Goal: Task Accomplishment & Management: Use online tool/utility

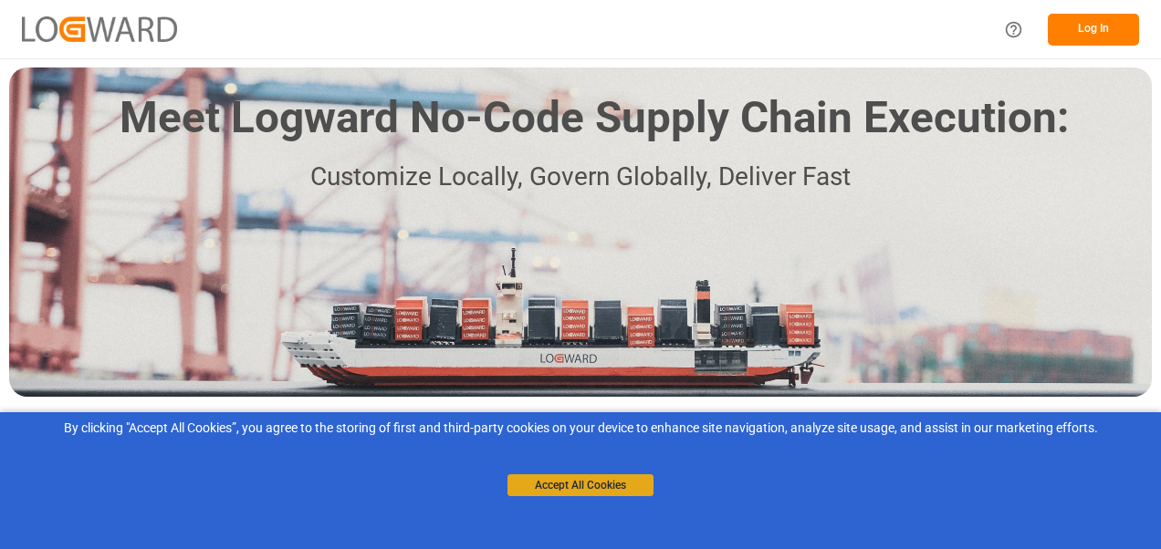
click at [576, 480] on button "Accept All Cookies" at bounding box center [581, 486] width 146 height 22
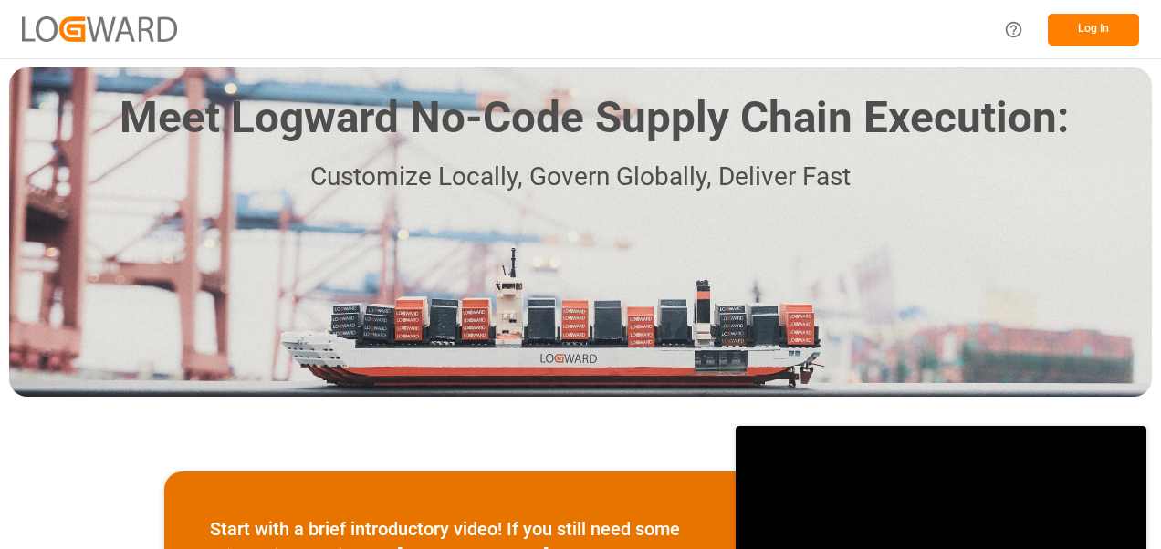
click at [1112, 29] on button "Log In" at bounding box center [1093, 30] width 91 height 32
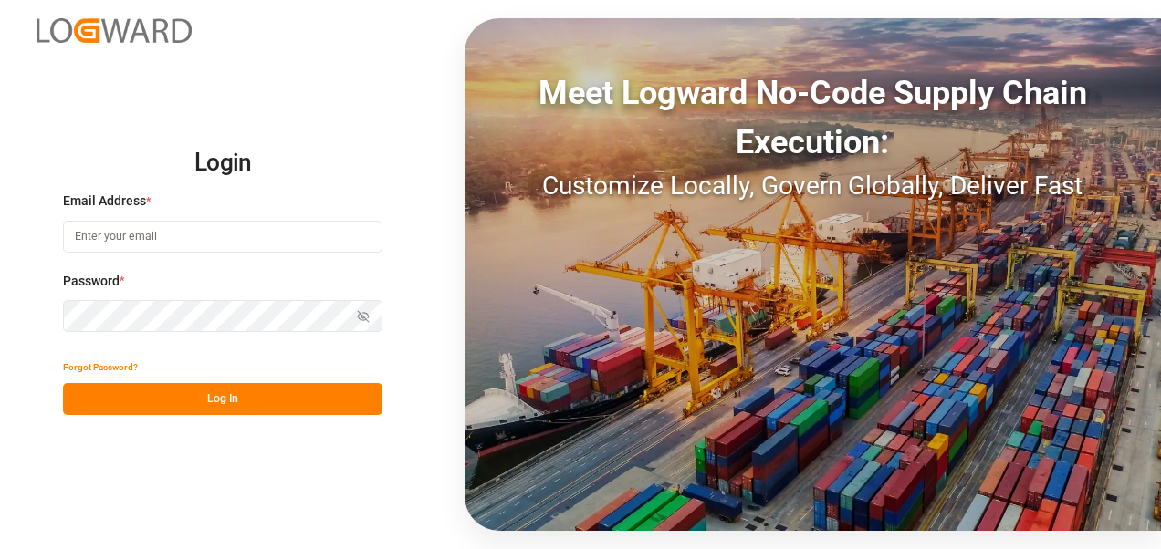
type input "[EMAIL_ADDRESS][DOMAIN_NAME]"
click at [228, 399] on button "Log In" at bounding box center [222, 399] width 319 height 32
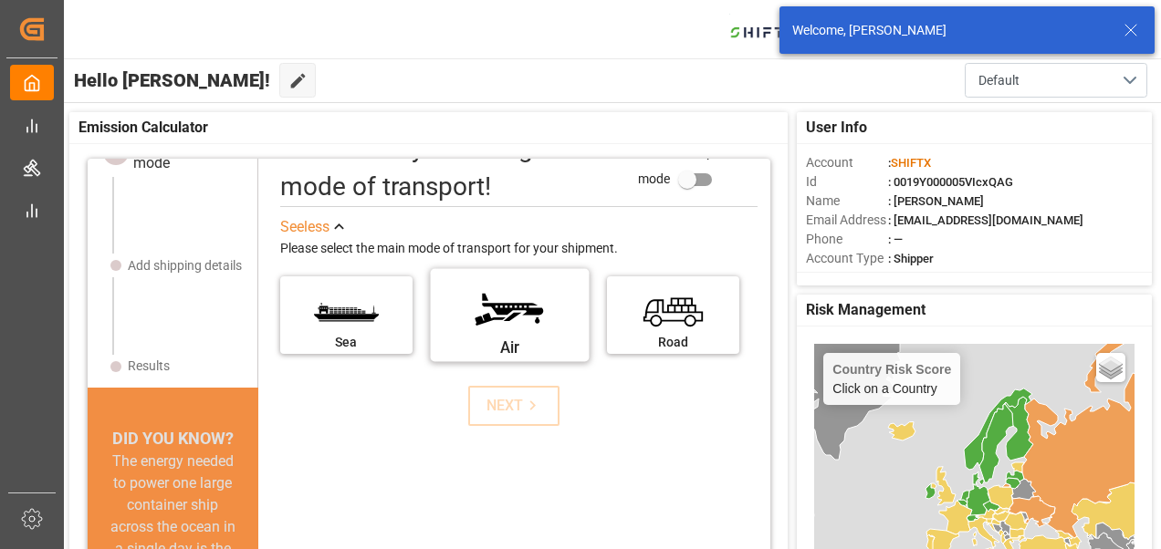
scroll to position [52, 0]
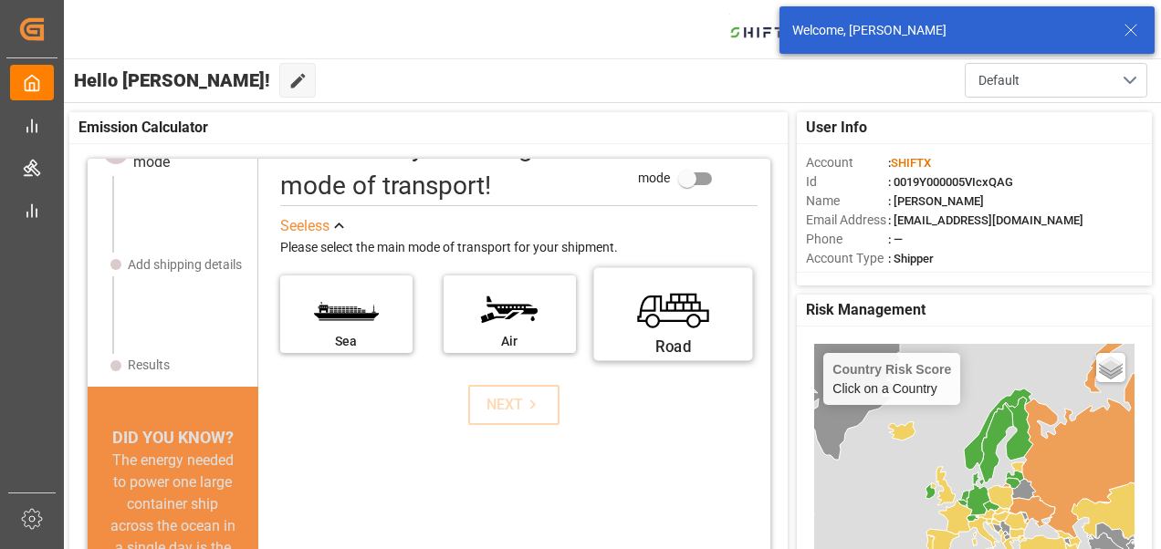
click at [683, 298] on label "Road" at bounding box center [672, 307] width 137 height 77
click at [0, 0] on input "Road" at bounding box center [0, 0] width 0 height 0
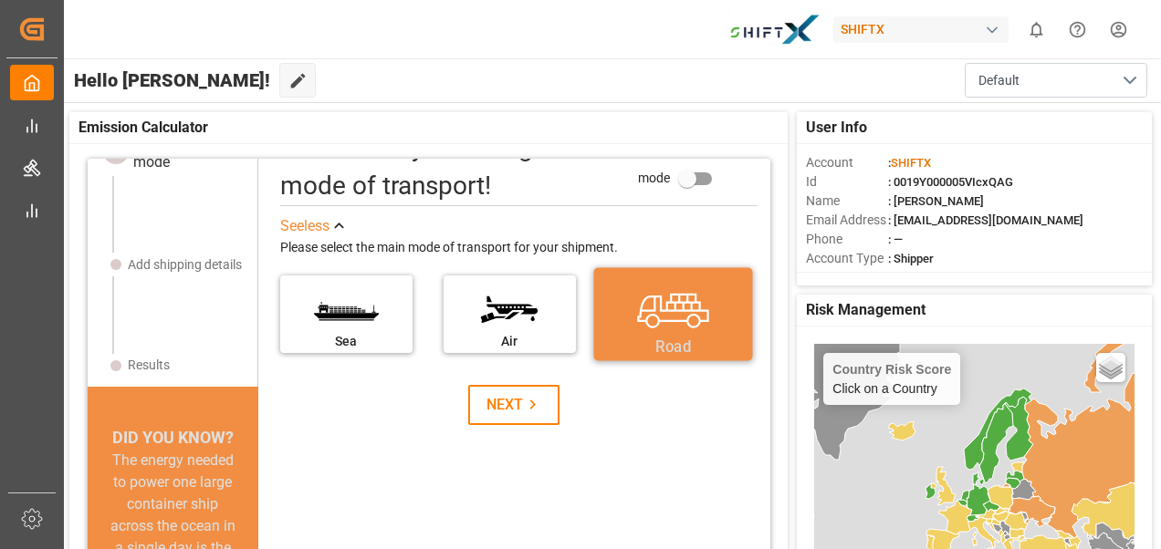
click at [688, 353] on div "Road" at bounding box center [672, 346] width 137 height 23
click at [0, 0] on input "Road" at bounding box center [0, 0] width 0 height 0
click at [675, 301] on label "Road" at bounding box center [672, 307] width 137 height 77
click at [0, 0] on input "Road" at bounding box center [0, 0] width 0 height 0
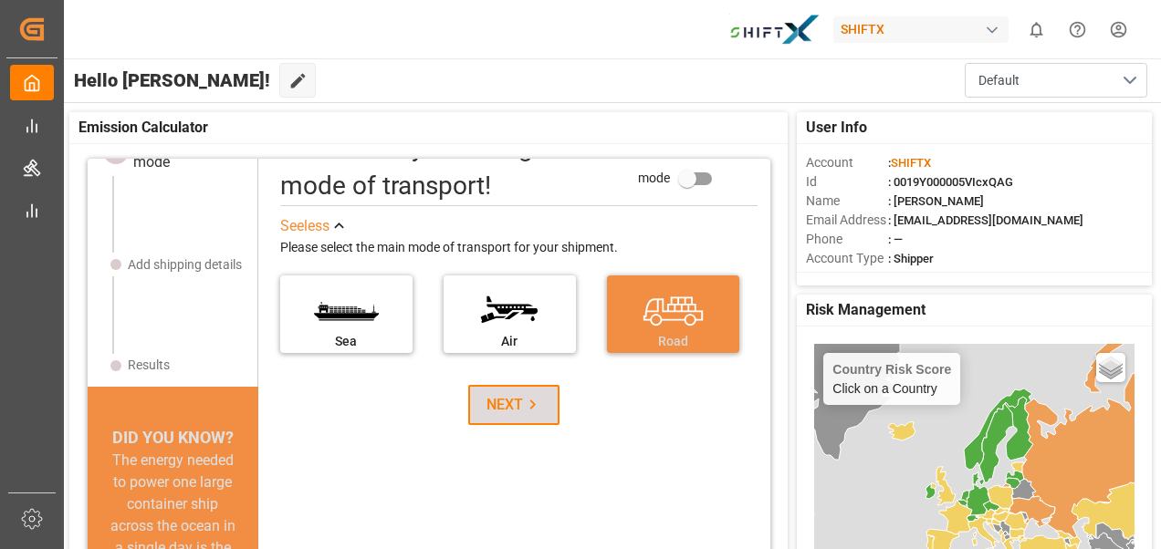
click at [476, 413] on button "NEXT" at bounding box center [513, 405] width 91 height 40
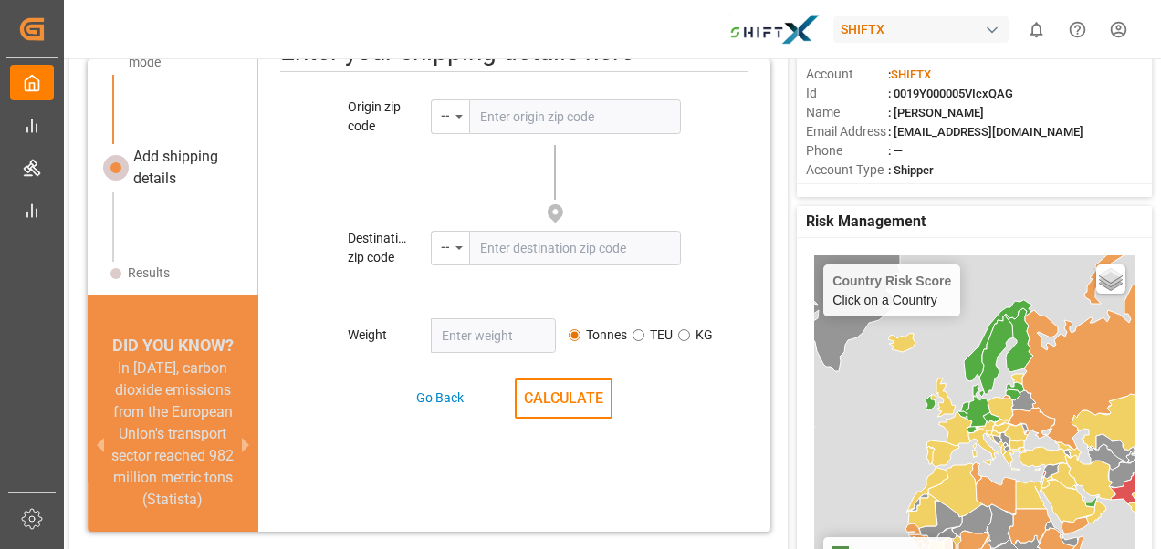
scroll to position [48, 0]
click at [540, 272] on div "Origin zip code -- Please enter the zip code Destination zip code -- Please ent…" at bounding box center [514, 263] width 512 height 331
click at [552, 240] on input "text" at bounding box center [574, 248] width 211 height 35
click at [566, 110] on input "text" at bounding box center [574, 116] width 211 height 35
